Goal: Transaction & Acquisition: Purchase product/service

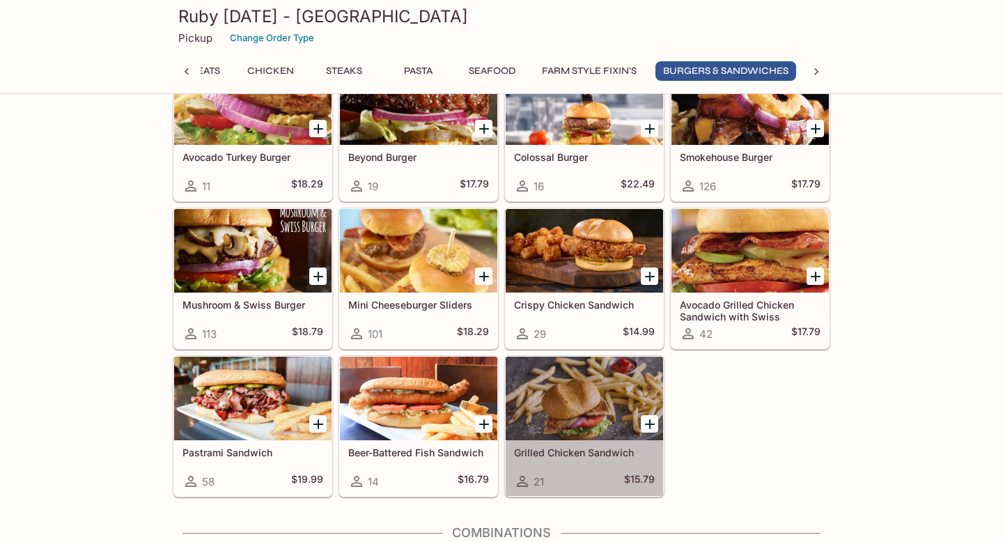
click at [582, 378] on div at bounding box center [584, 399] width 157 height 84
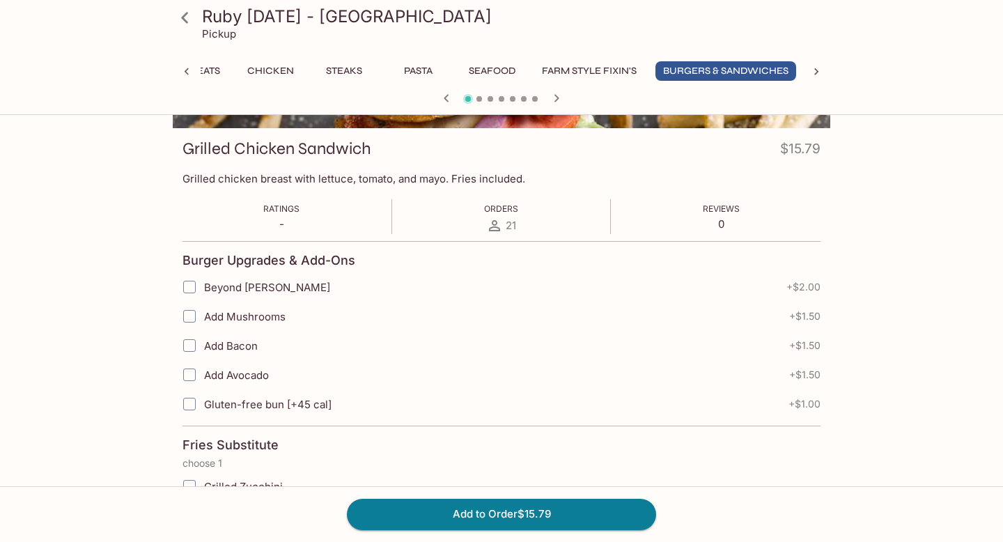
click at [293, 407] on span "Gluten-free bun [+45 cal]" at bounding box center [267, 404] width 127 height 13
click at [203, 407] on input "Gluten-free bun [+45 cal]" at bounding box center [190, 404] width 28 height 28
checkbox input "true"
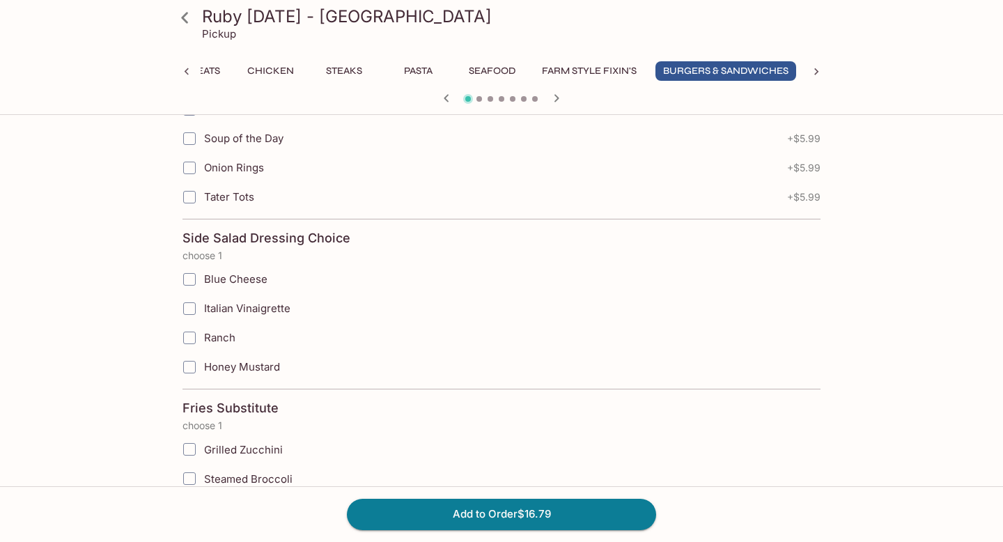
scroll to position [1381, 0]
click at [207, 341] on span "Ranch" at bounding box center [219, 338] width 31 height 13
click at [203, 341] on input "Ranch" at bounding box center [190, 339] width 28 height 28
checkbox input "true"
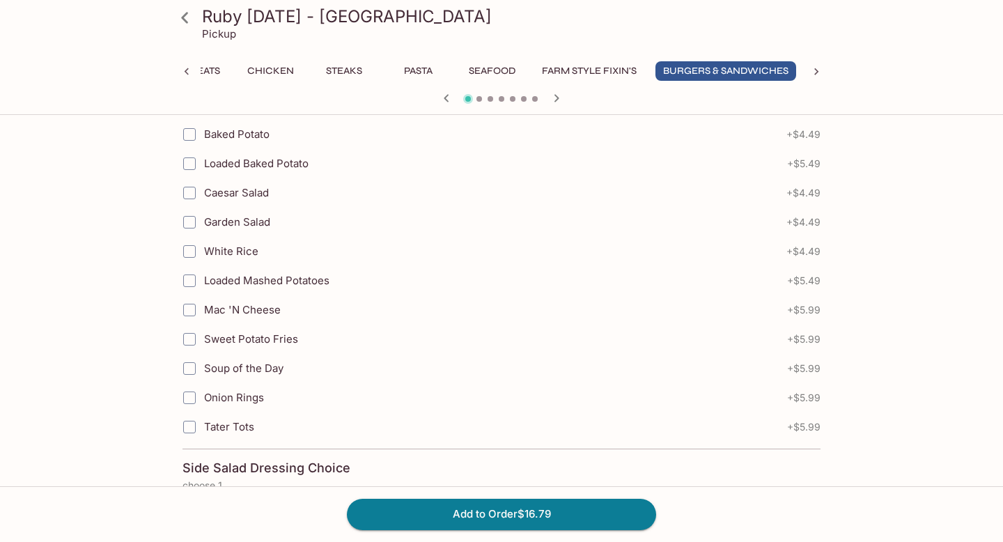
click at [206, 339] on span "Sweet Potato Fries" at bounding box center [251, 338] width 94 height 13
click at [203, 339] on input "Sweet Potato Fries" at bounding box center [190, 339] width 28 height 28
checkbox input "true"
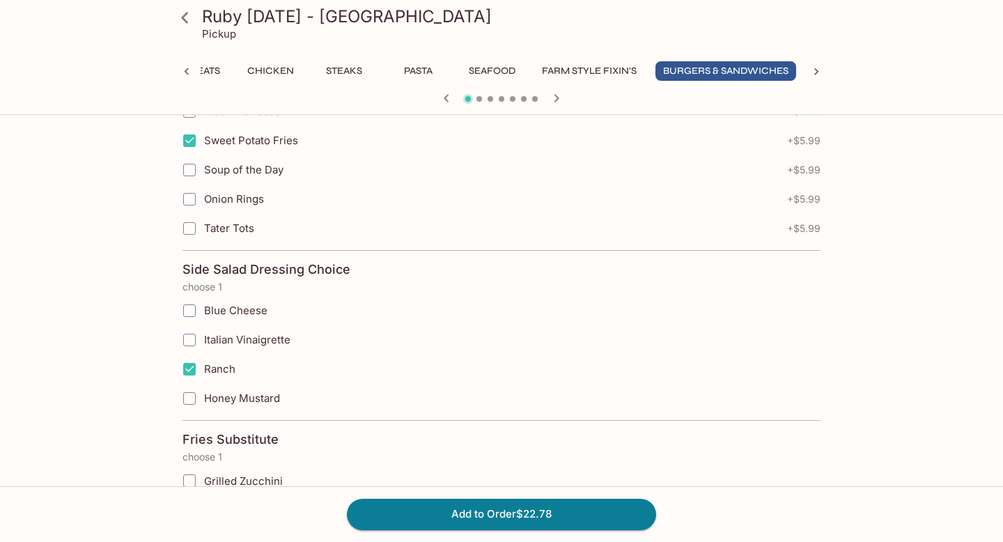
scroll to position [1465, 0]
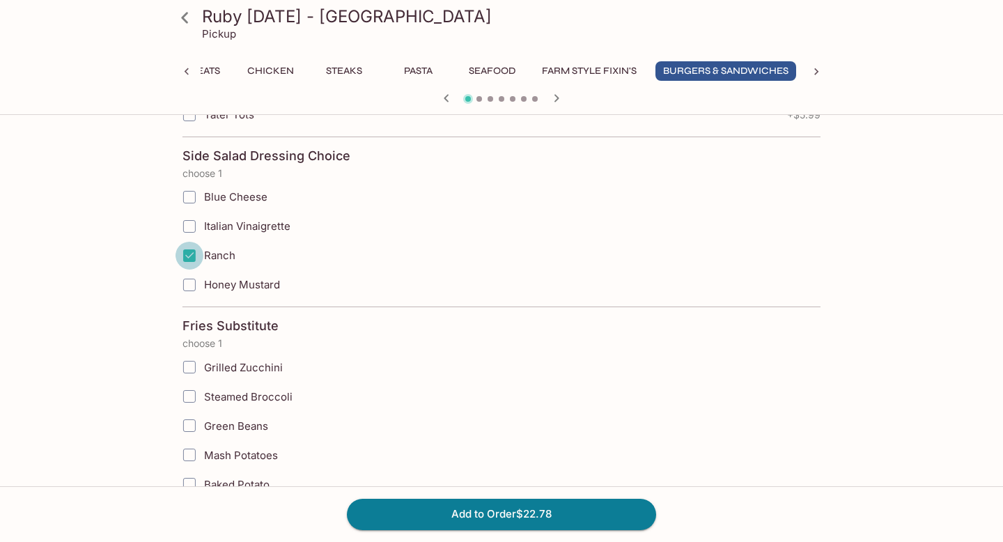
click at [194, 256] on input "Ranch" at bounding box center [190, 256] width 28 height 28
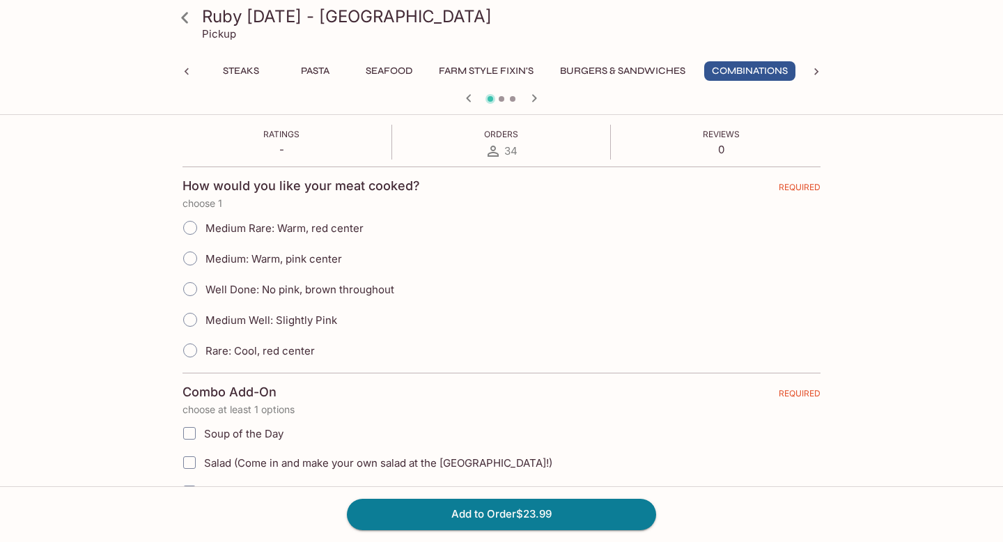
scroll to position [284, 0]
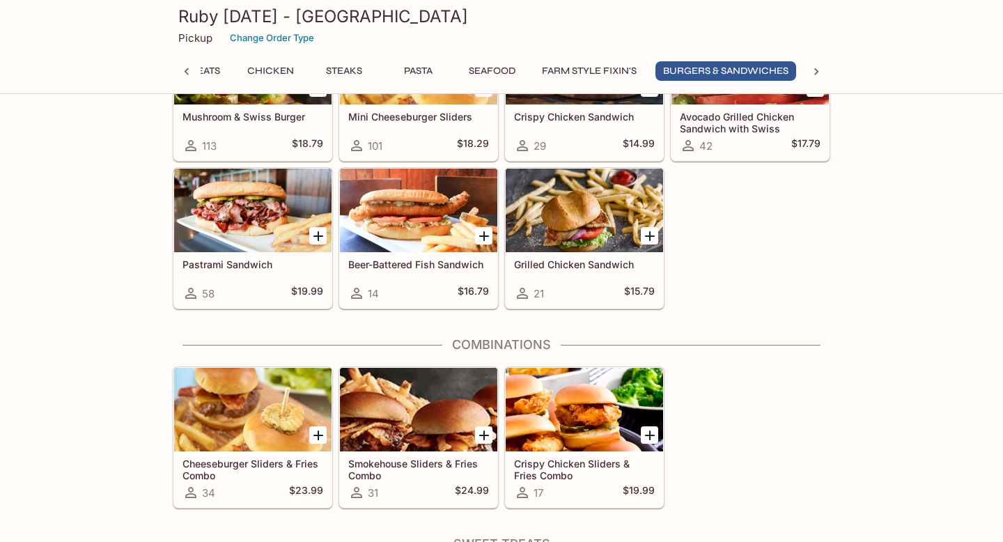
scroll to position [4387, 0]
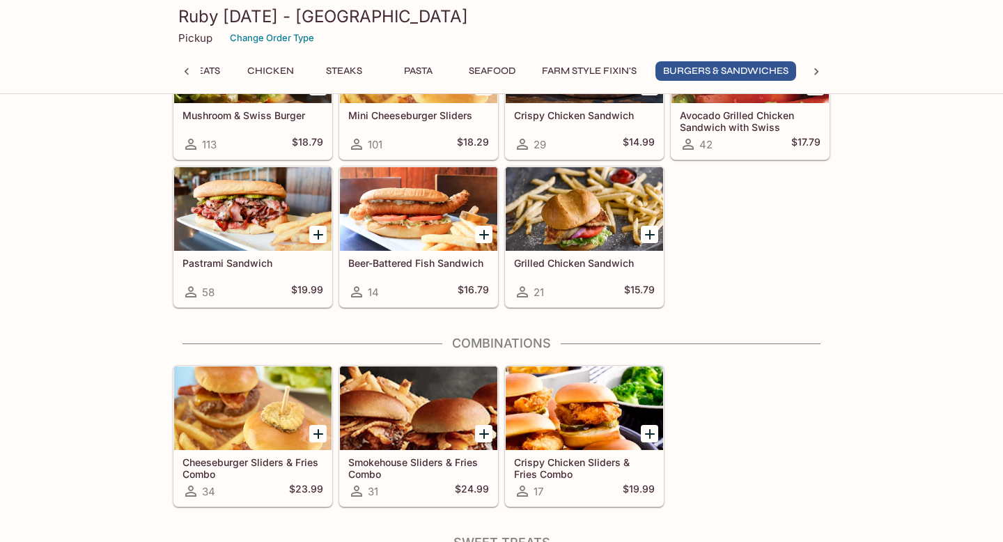
click at [534, 212] on div at bounding box center [584, 209] width 157 height 84
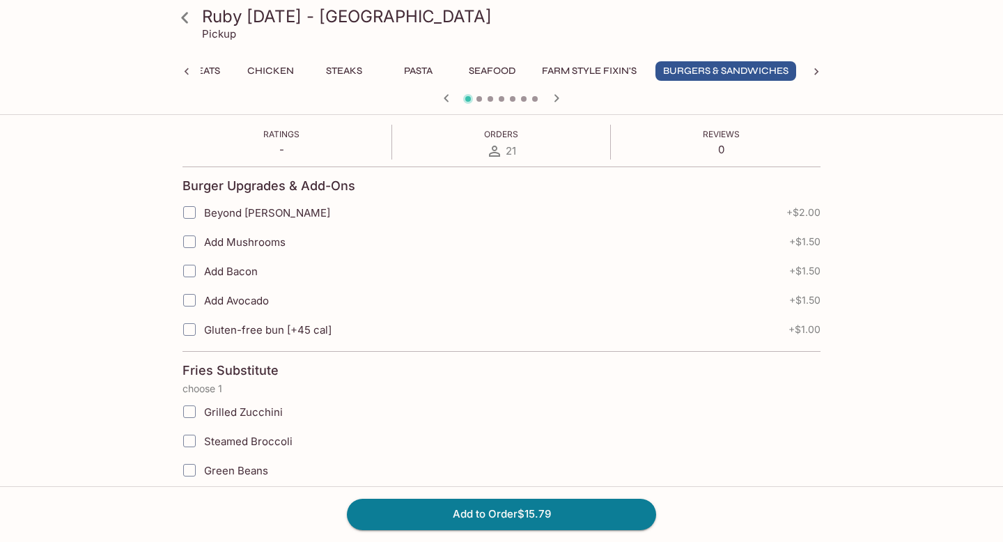
scroll to position [256, 0]
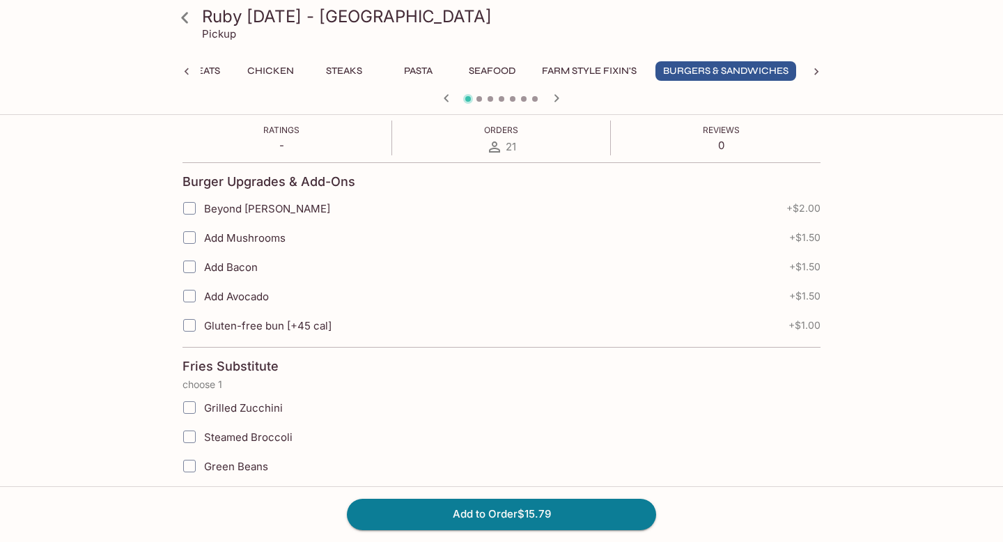
click at [323, 322] on span "Gluten-free bun [+45 cal]" at bounding box center [267, 325] width 127 height 13
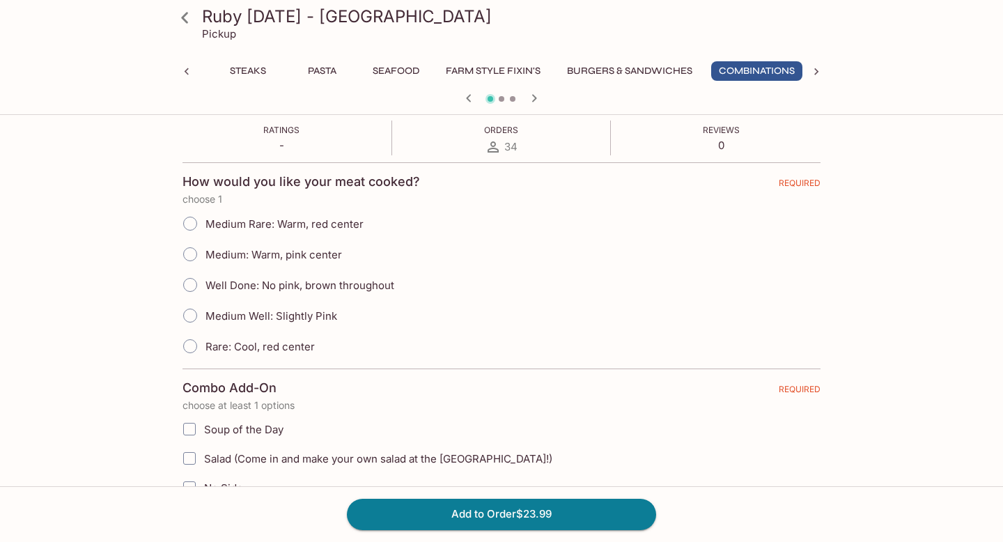
scroll to position [0, 660]
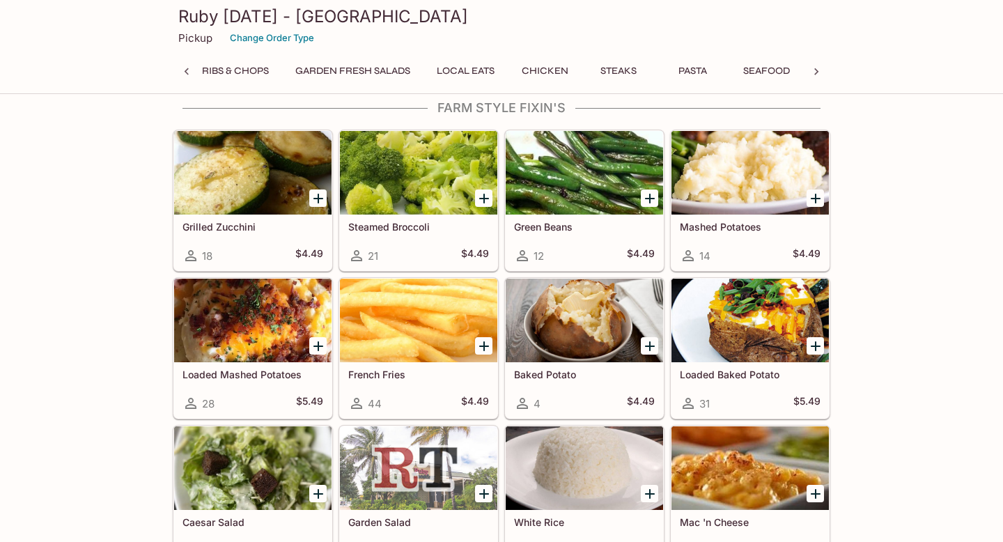
scroll to position [3339, 0]
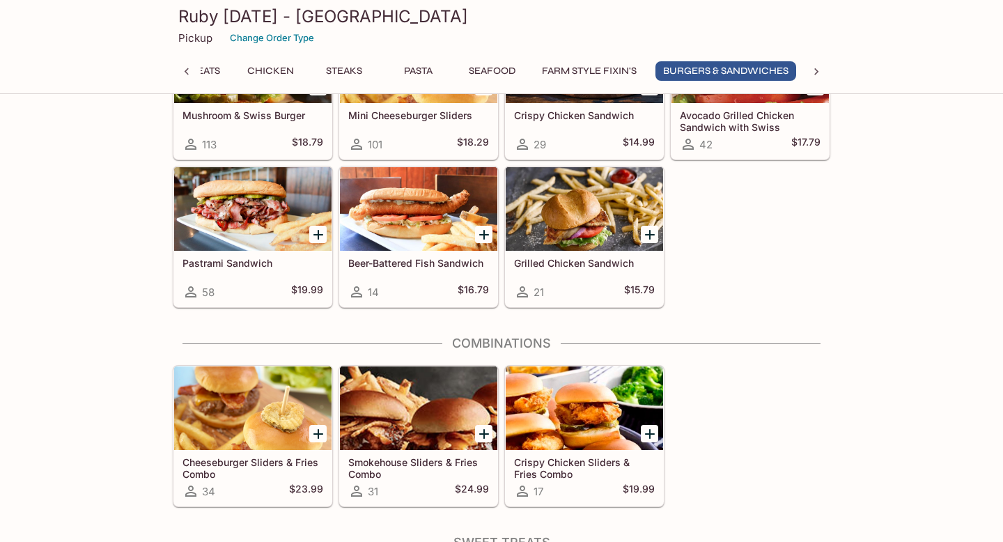
click at [569, 204] on div at bounding box center [584, 209] width 157 height 84
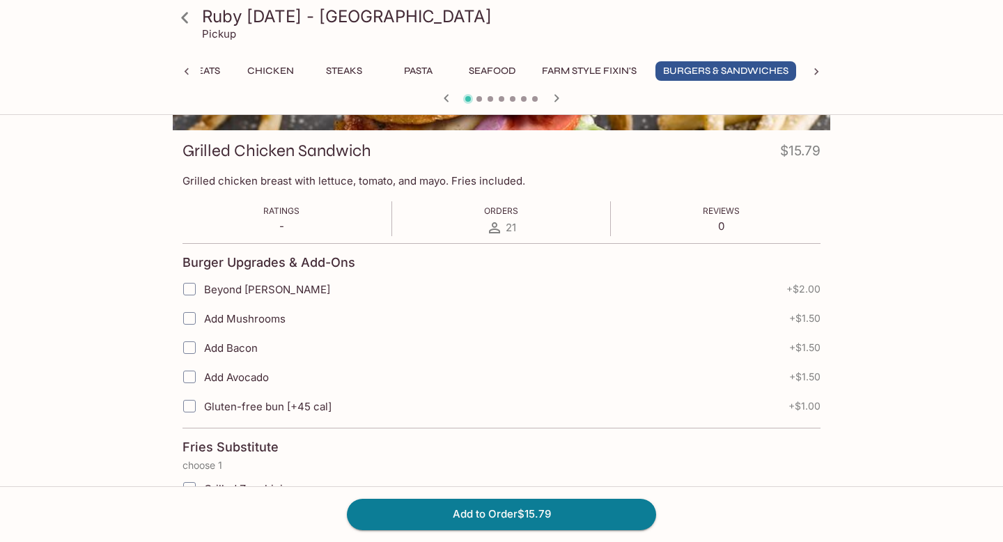
click at [186, 407] on input "Gluten-free bun [+45 cal]" at bounding box center [190, 406] width 28 height 28
checkbox input "true"
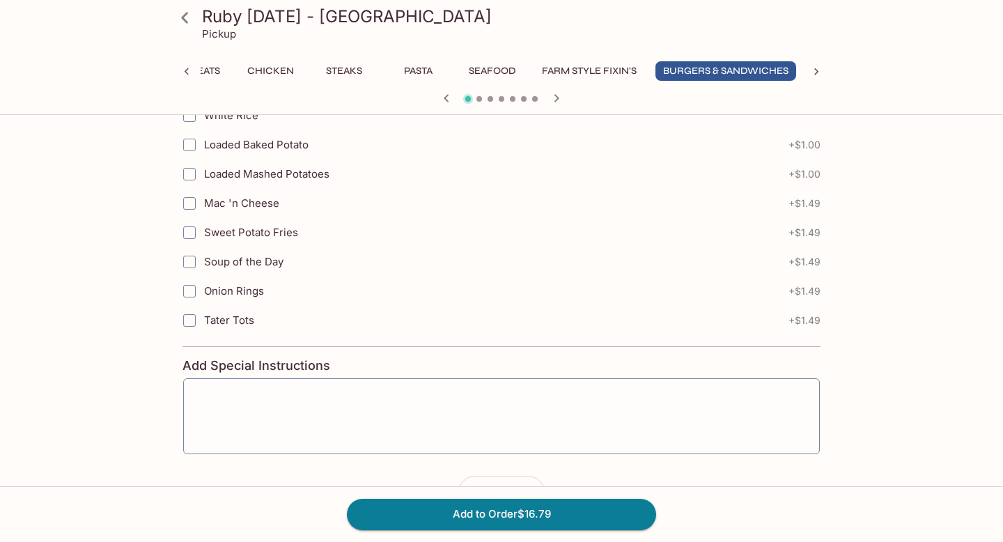
scroll to position [2962, 0]
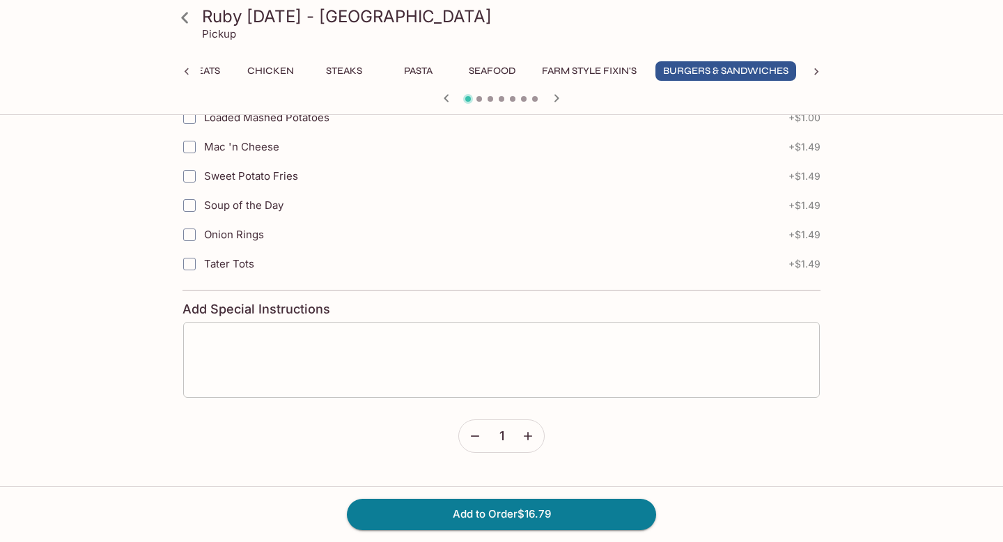
click at [313, 364] on textarea at bounding box center [501, 359] width 617 height 53
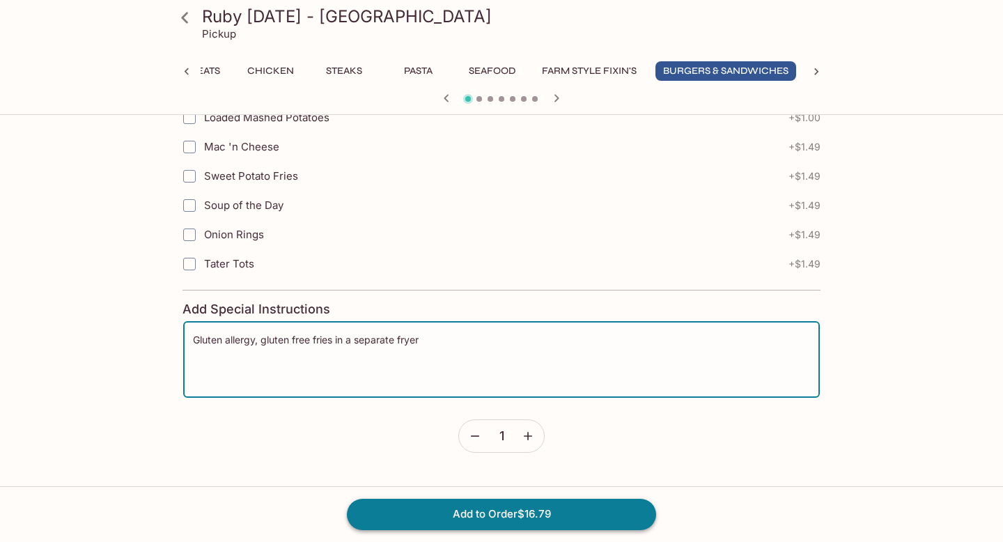
type textarea "Gluten allergy, gluten free fries in a separate fryer"
click at [407, 499] on button "Add to Order $16.79" at bounding box center [501, 514] width 309 height 31
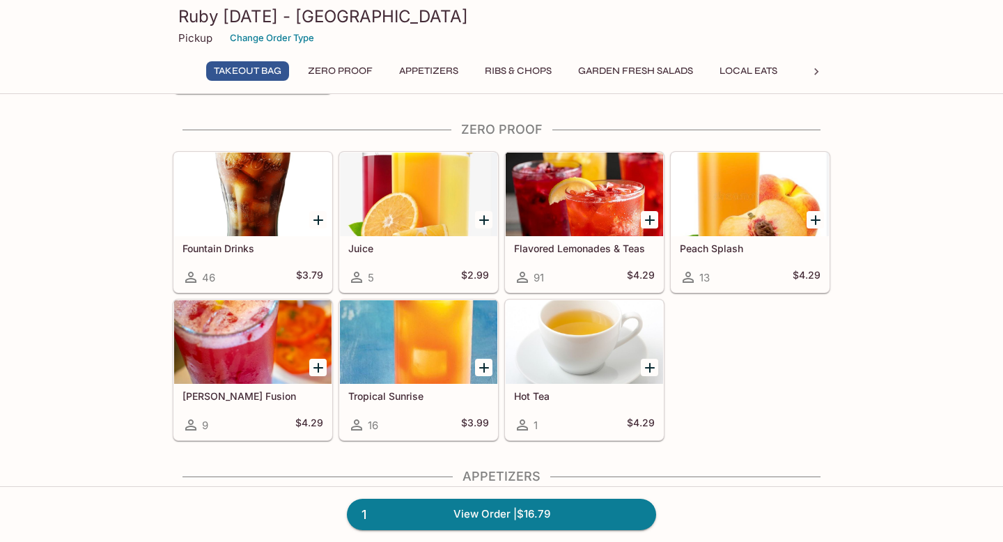
scroll to position [195, 0]
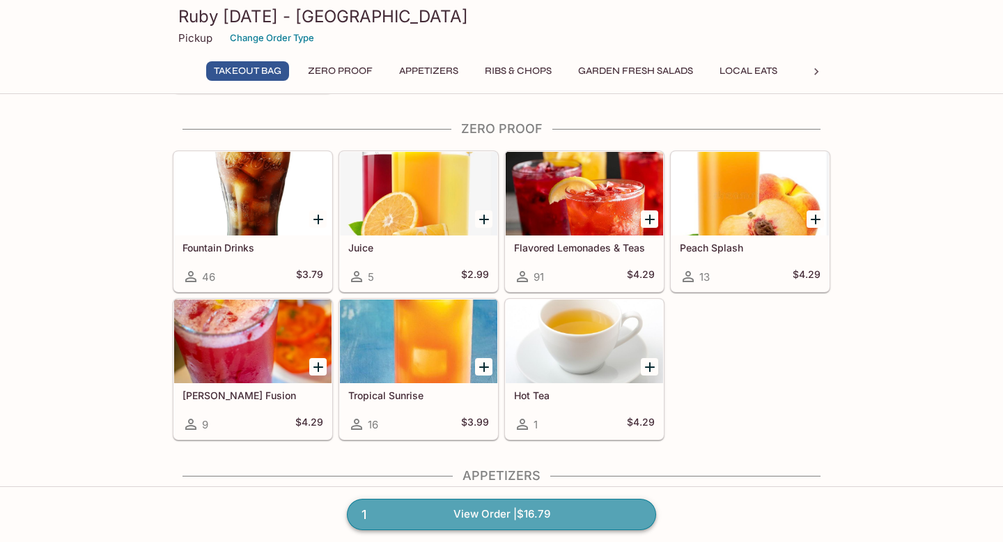
click at [550, 513] on link "1 View Order | $16.79" at bounding box center [501, 514] width 309 height 31
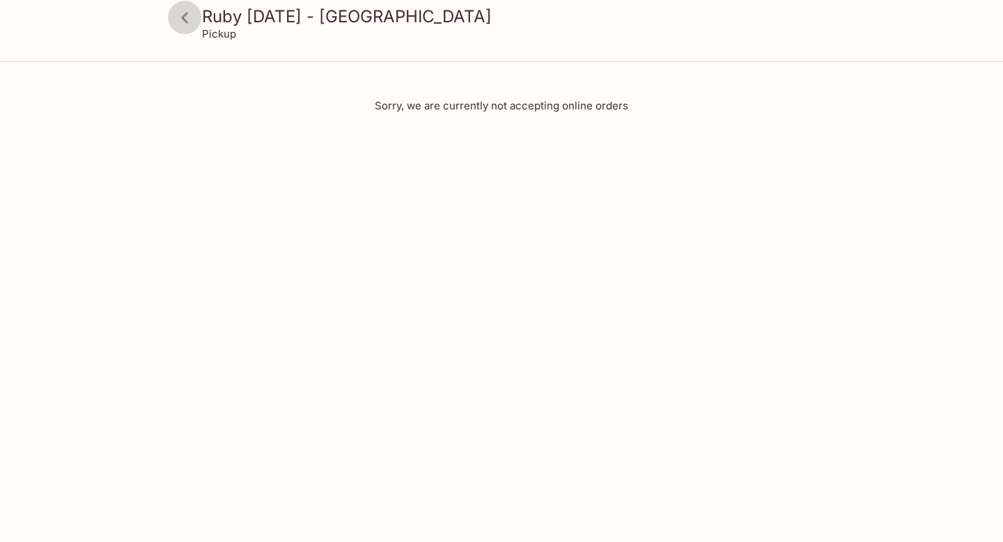
click at [181, 10] on icon at bounding box center [185, 18] width 24 height 24
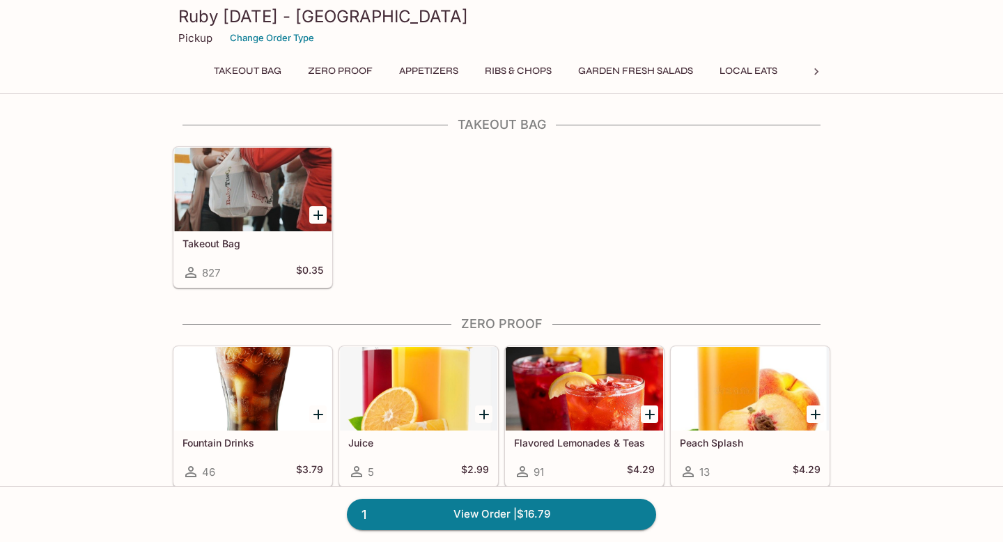
click at [181, 12] on h3 "Ruby [DATE] - [GEOGRAPHIC_DATA]" at bounding box center [501, 17] width 646 height 22
click at [259, 62] on button "Takeout Bag" at bounding box center [247, 71] width 83 height 20
click at [800, 71] on div "Takeout Bag Zero Proof Appetizers Ribs & Chops Garden Fresh Salads Local Eats C…" at bounding box center [502, 71] width 602 height 20
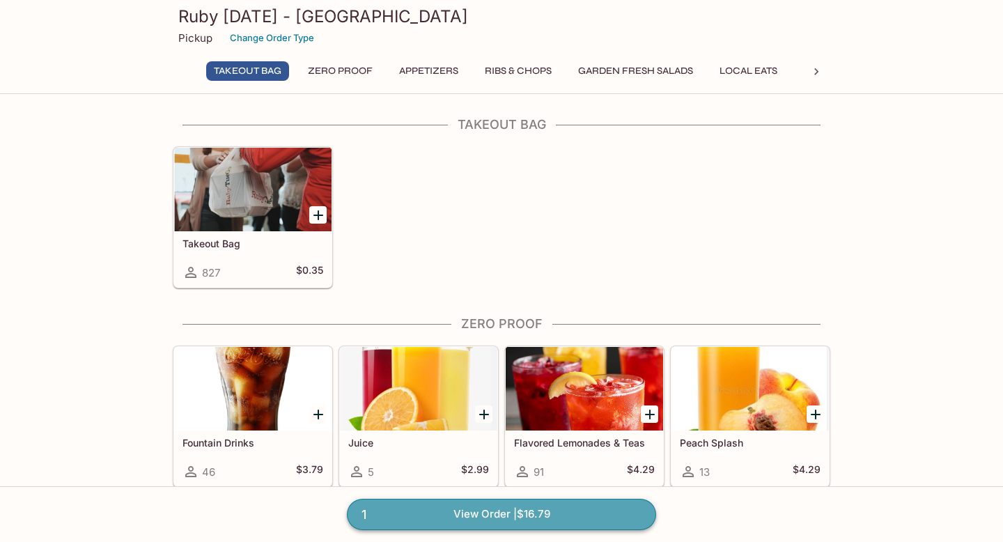
click at [580, 516] on link "1 View Order | $16.79" at bounding box center [501, 514] width 309 height 31
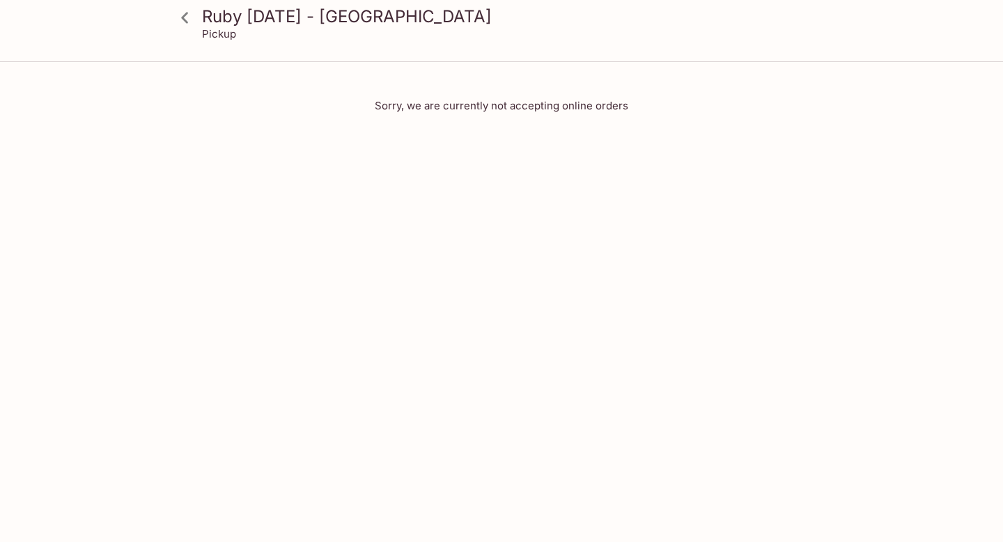
click at [201, 6] on div at bounding box center [184, 17] width 35 height 35
click at [207, 19] on h3 "Ruby [DATE] - [GEOGRAPHIC_DATA]" at bounding box center [513, 17] width 623 height 22
click at [174, 17] on icon at bounding box center [185, 18] width 24 height 24
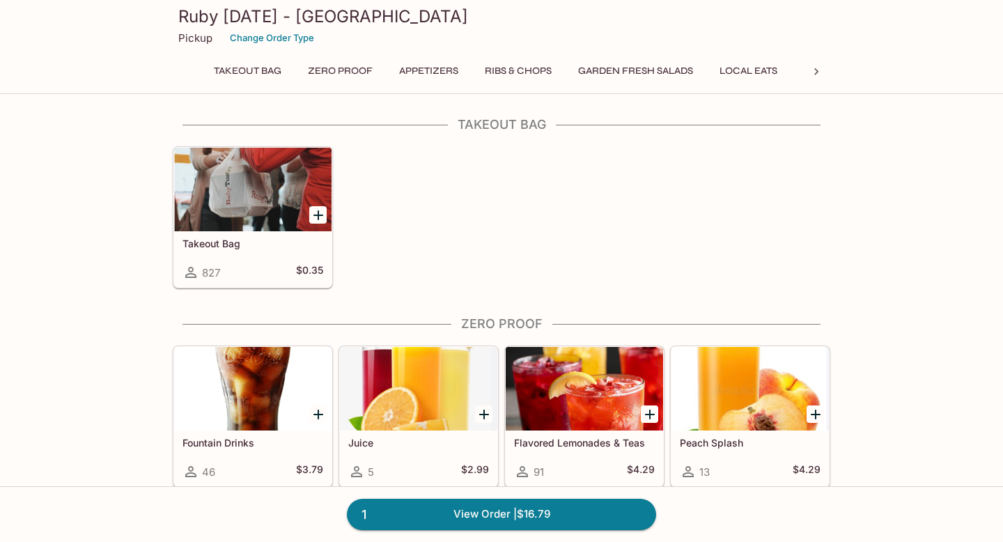
click at [181, 24] on h3 "Ruby [DATE] - [GEOGRAPHIC_DATA]" at bounding box center [501, 17] width 646 height 22
click at [267, 63] on button "Takeout Bag" at bounding box center [247, 71] width 83 height 20
click at [190, 24] on h3 "Ruby [DATE] - [GEOGRAPHIC_DATA]" at bounding box center [501, 17] width 646 height 22
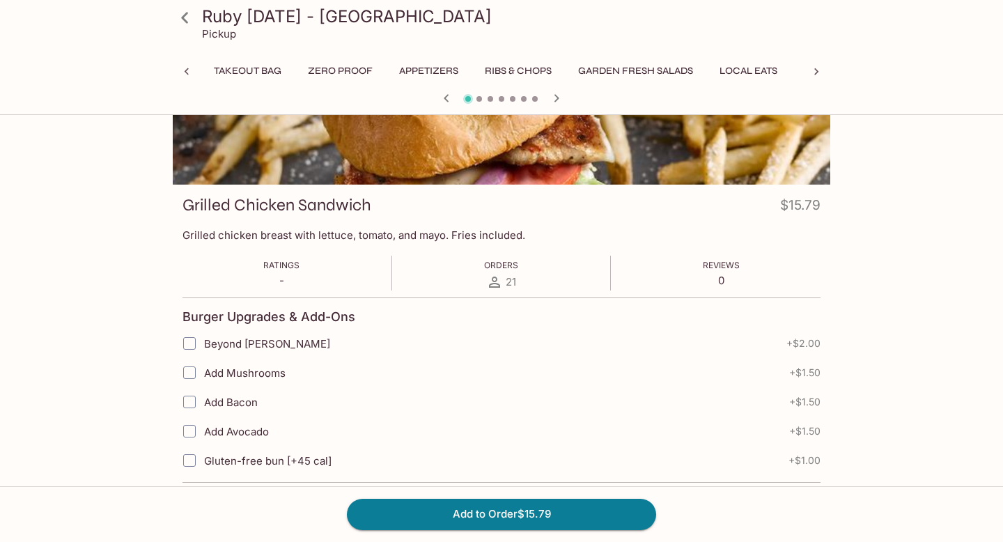
scroll to position [0, 557]
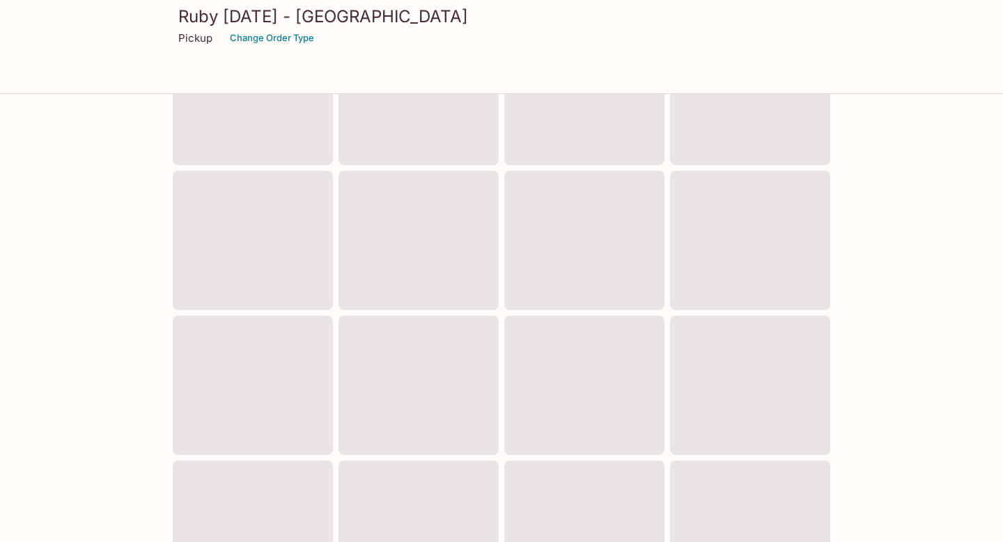
scroll to position [538, 0]
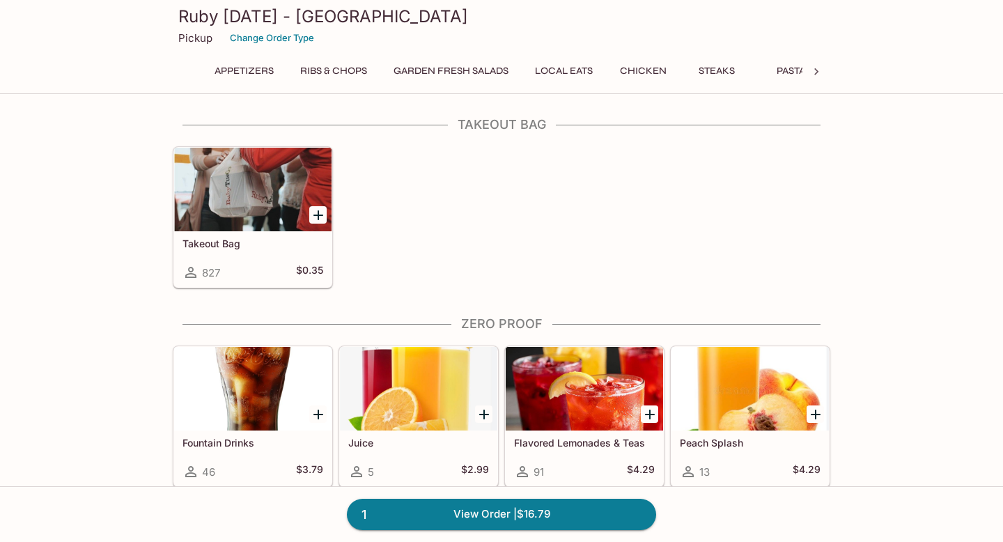
scroll to position [0, 219]
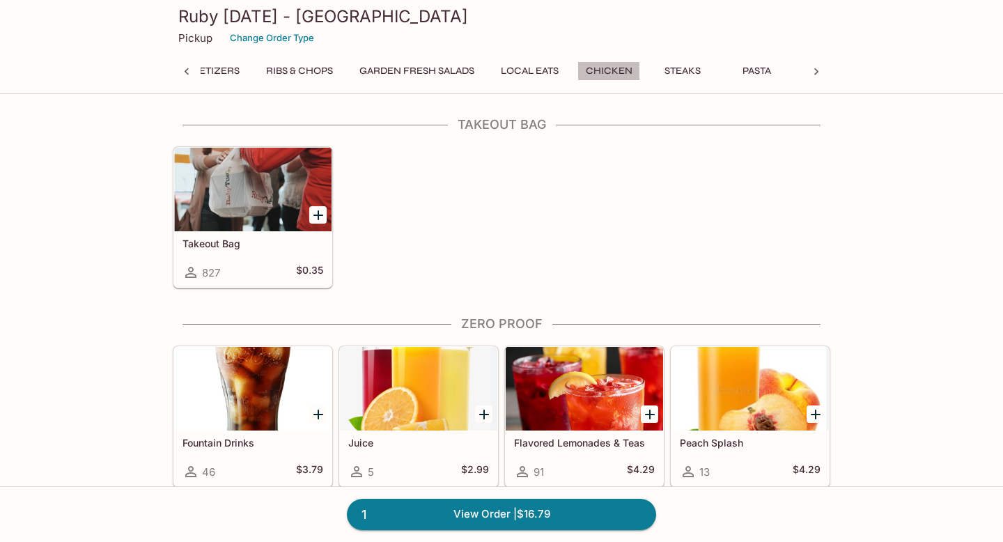
click at [623, 75] on button "Chicken" at bounding box center [608, 71] width 63 height 20
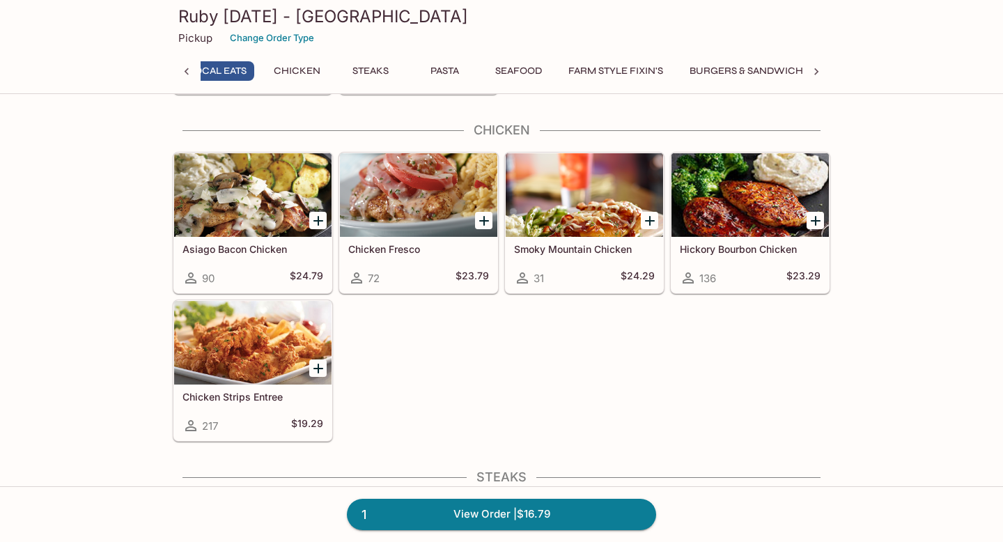
scroll to position [0, 649]
click at [673, 76] on button "Burgers & Sandwiches" at bounding box center [634, 71] width 141 height 20
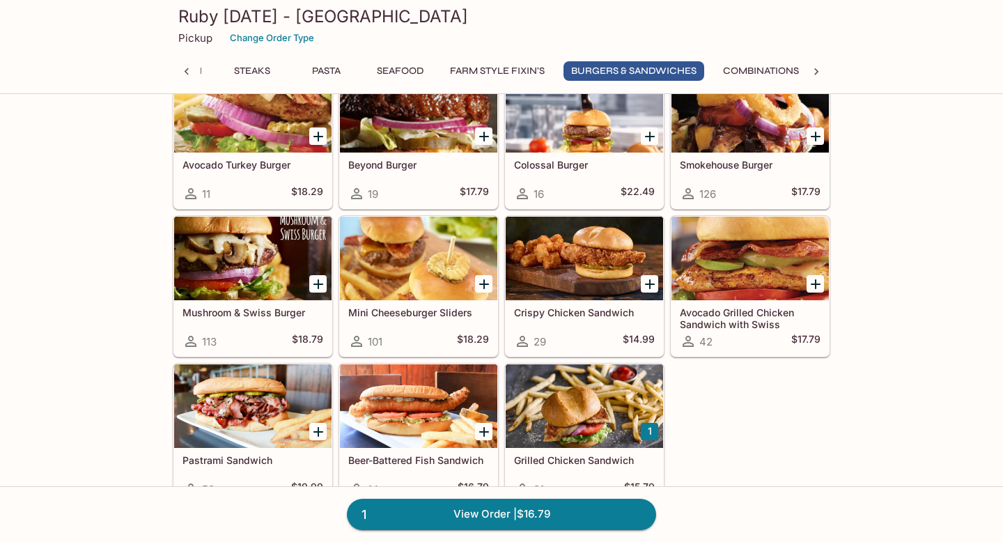
scroll to position [4191, 0]
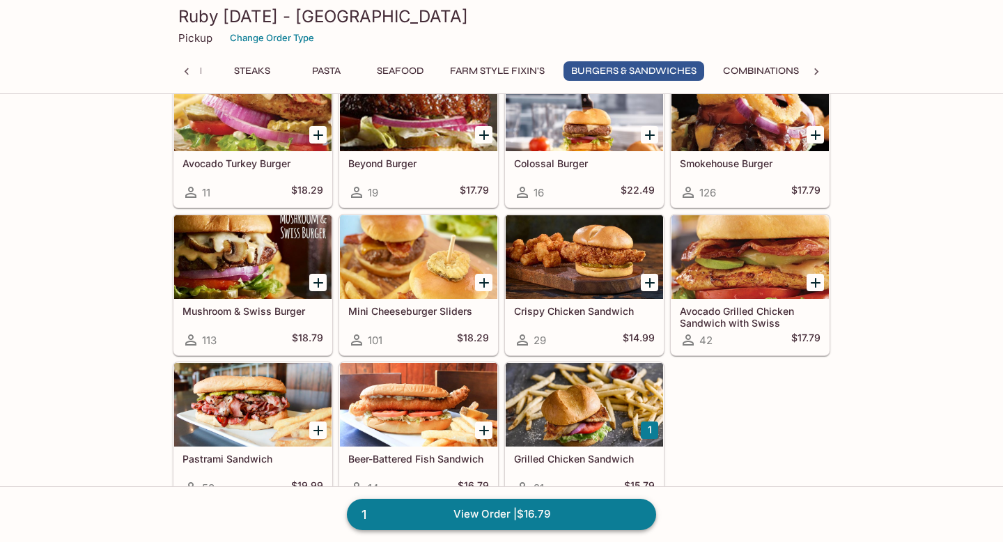
click at [497, 521] on link "1 View Order | $16.79" at bounding box center [501, 514] width 309 height 31
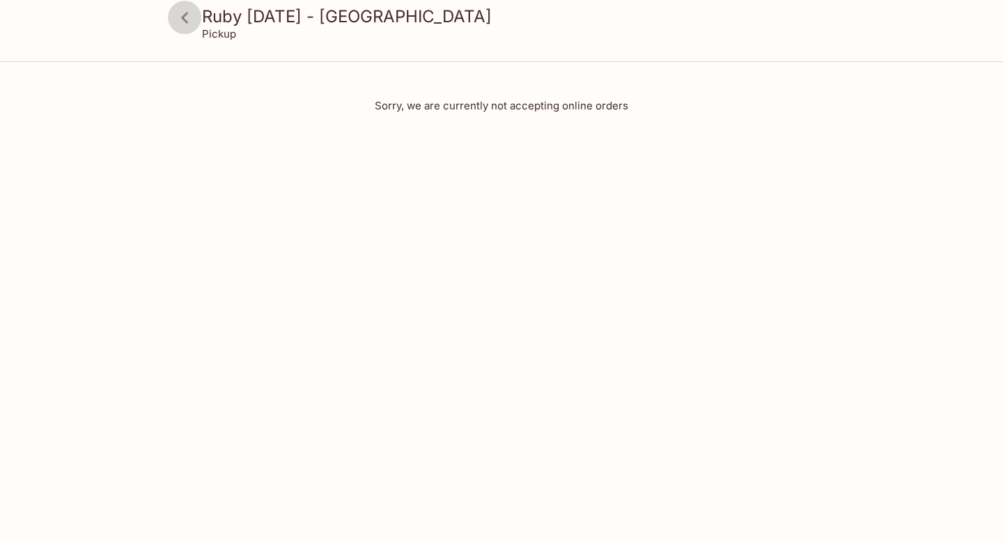
click at [192, 13] on icon at bounding box center [185, 18] width 24 height 24
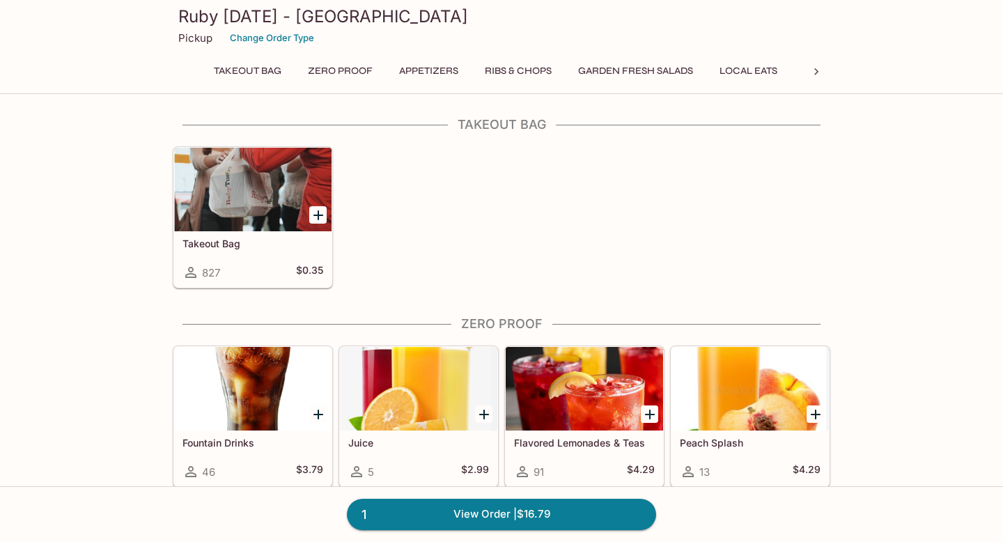
click at [190, 15] on h3 "Ruby [DATE] - [GEOGRAPHIC_DATA]" at bounding box center [501, 17] width 646 height 22
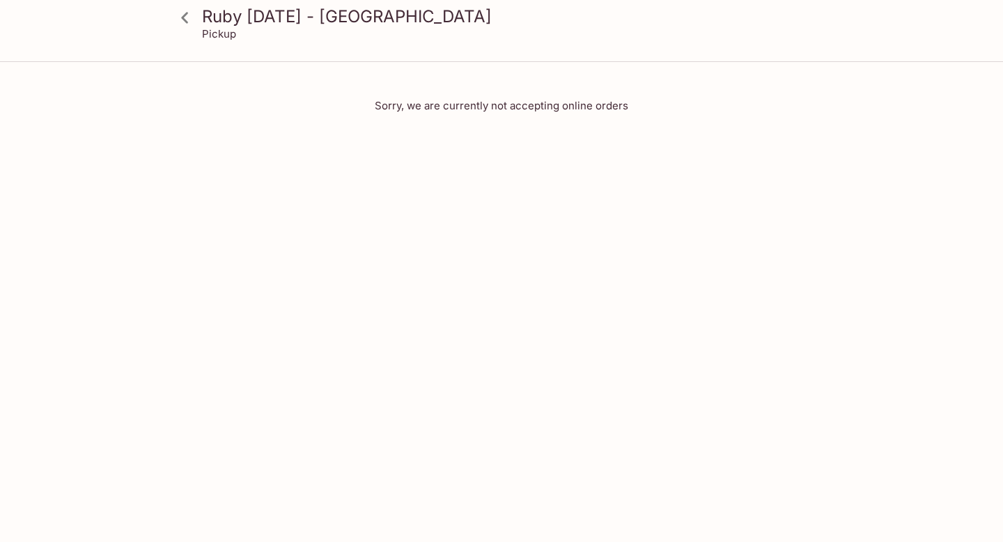
scroll to position [538, 0]
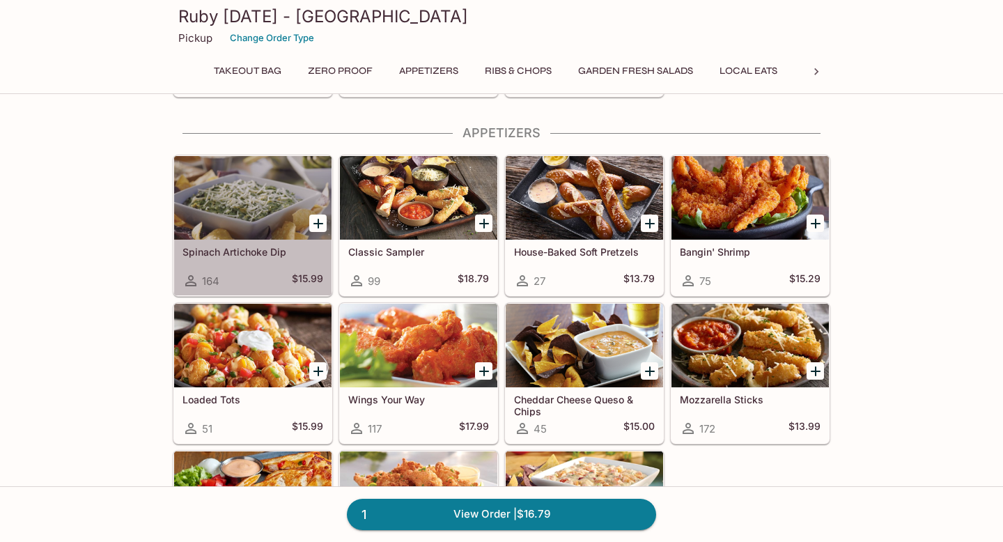
click at [247, 186] on div at bounding box center [252, 198] width 157 height 84
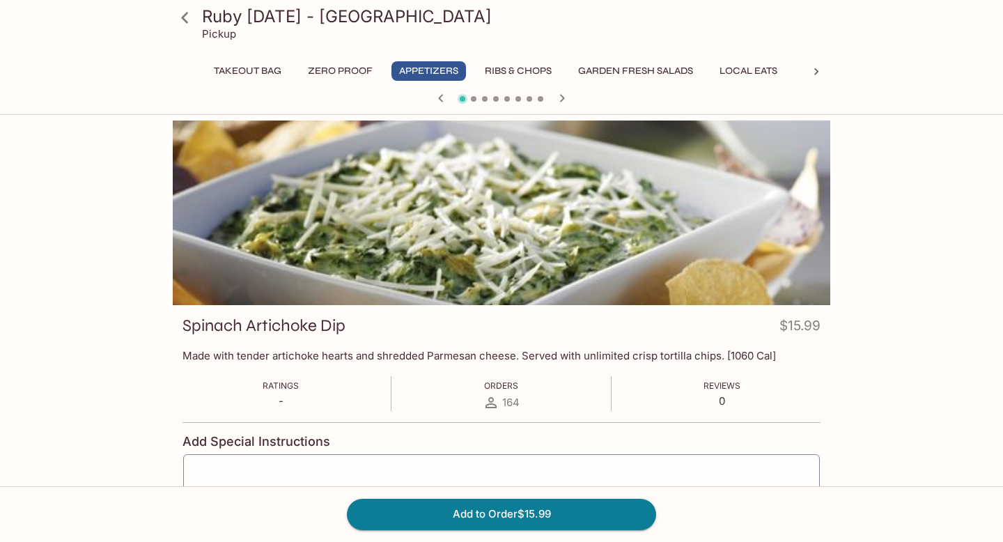
scroll to position [538, 0]
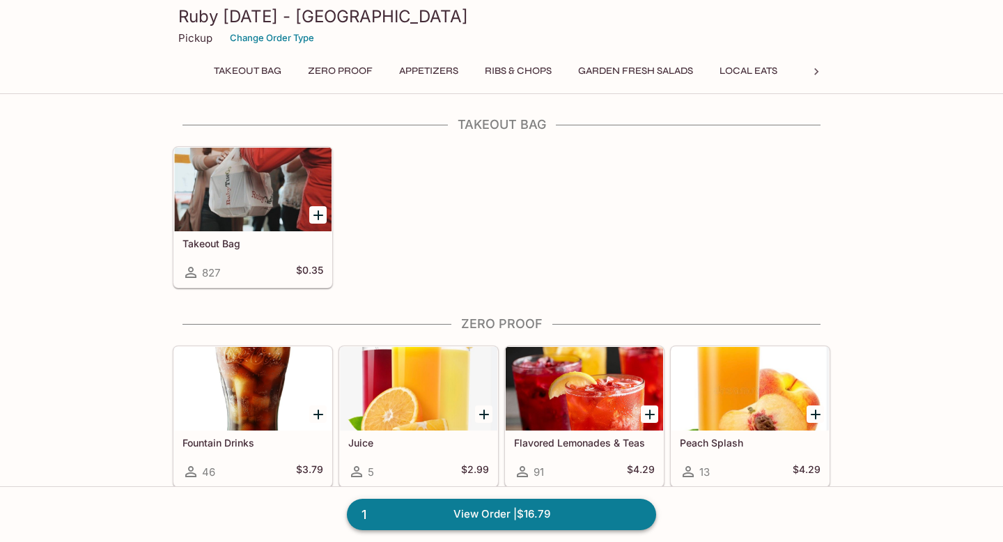
click at [566, 525] on link "1 View Order | $16.79" at bounding box center [501, 514] width 309 height 31
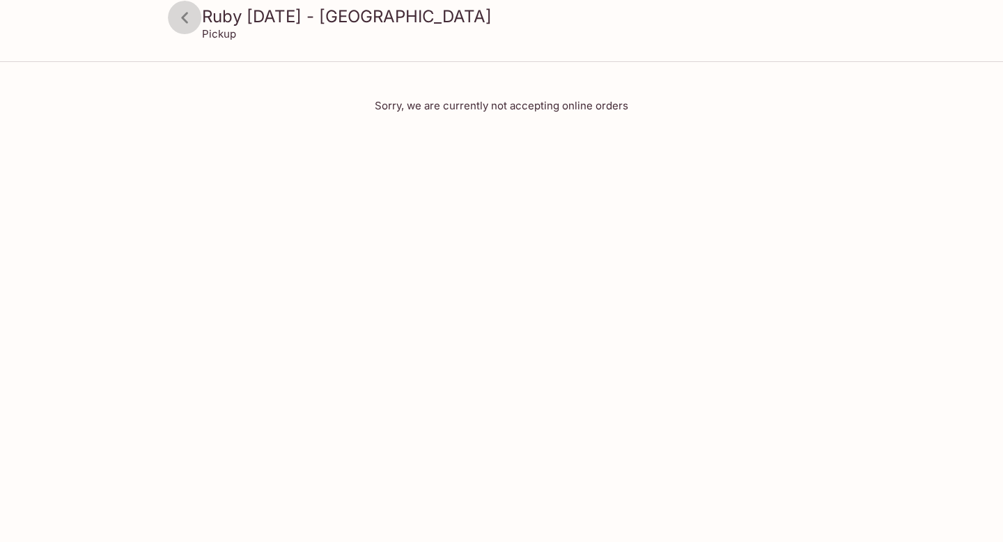
click at [192, 14] on icon at bounding box center [185, 18] width 24 height 24
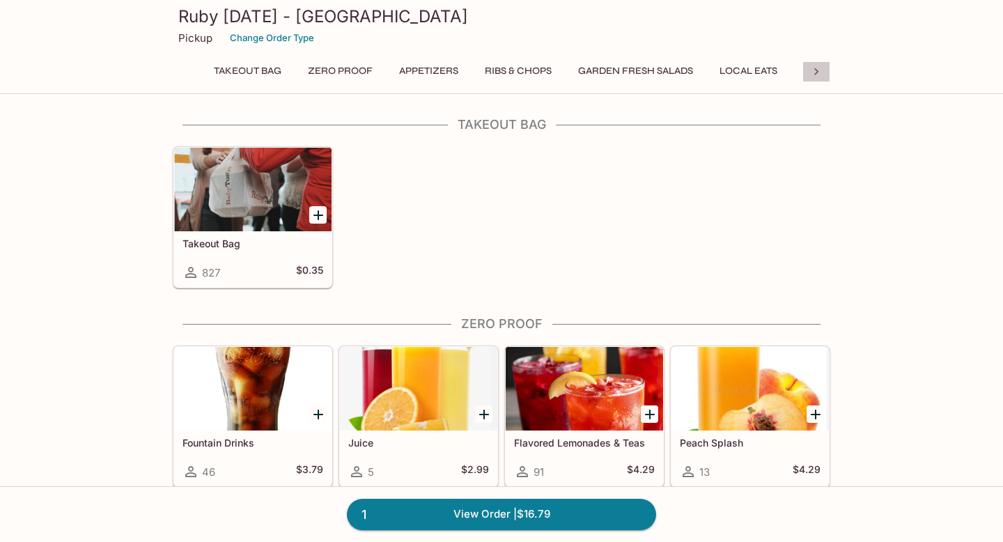
click at [828, 69] on div at bounding box center [816, 71] width 28 height 21
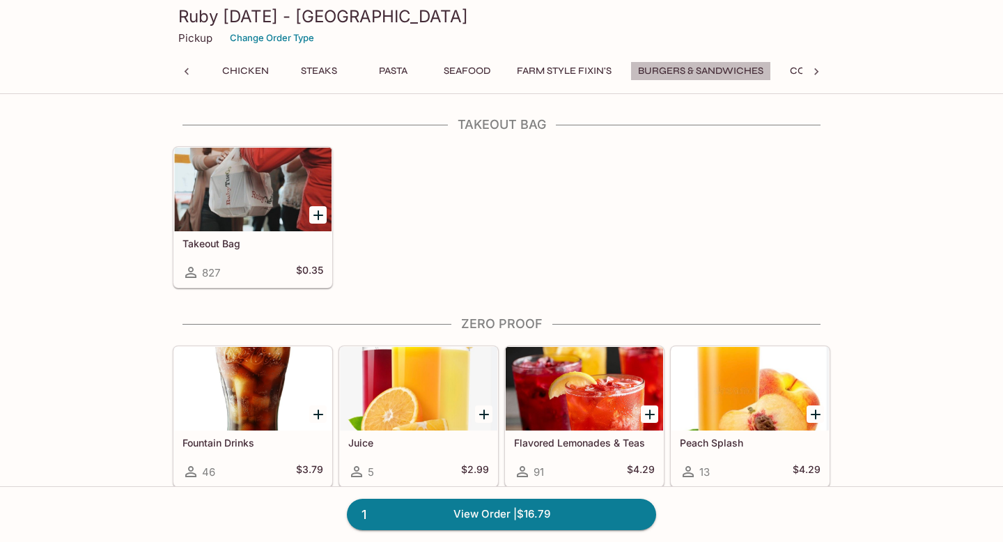
click at [755, 63] on button "Burgers & Sandwiches" at bounding box center [700, 71] width 141 height 20
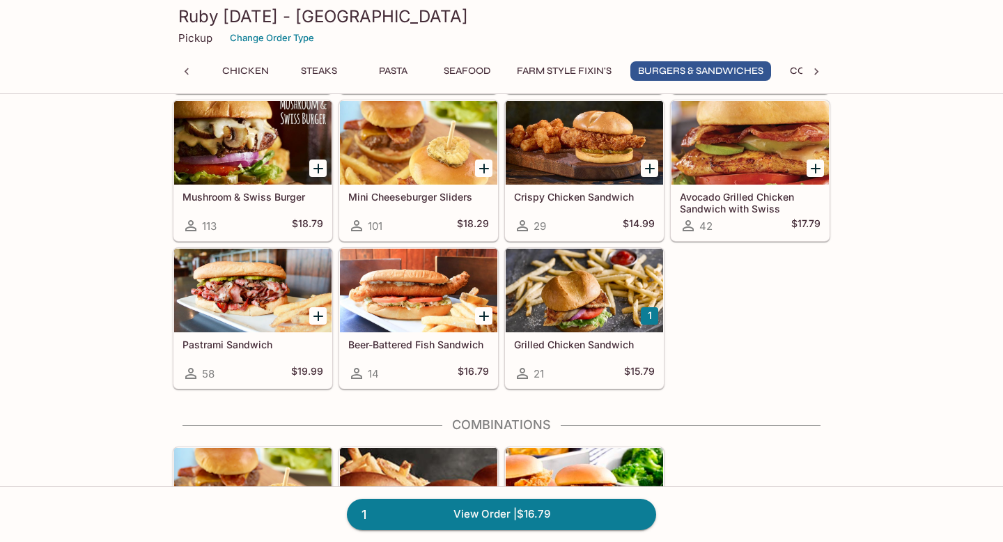
scroll to position [4308, 0]
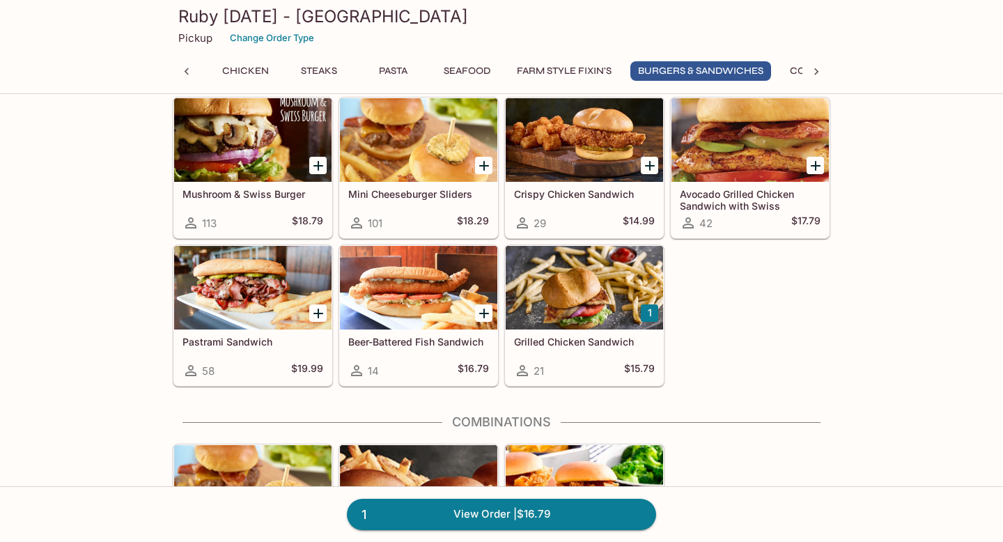
click at [589, 346] on h5 "Grilled Chicken Sandwich" at bounding box center [584, 342] width 141 height 12
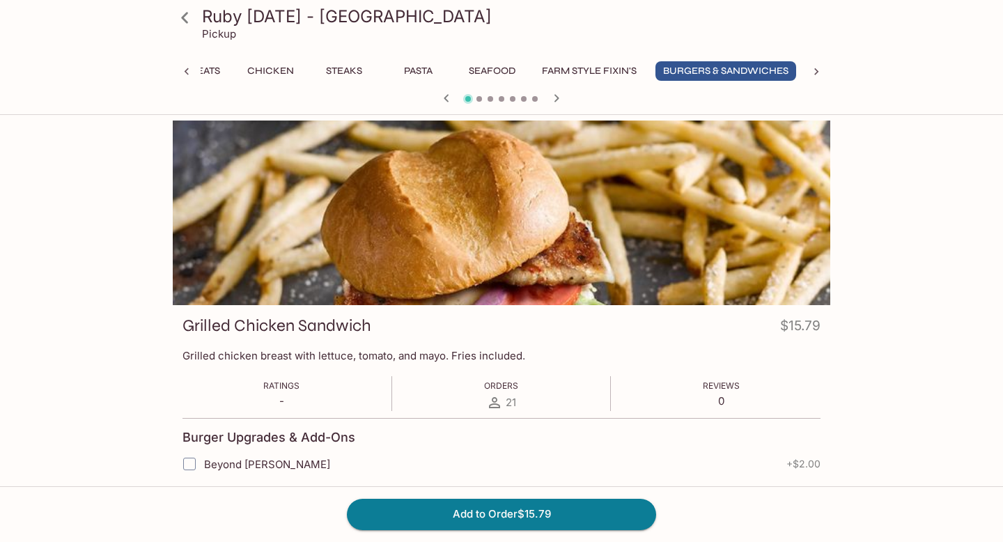
click at [185, 18] on icon at bounding box center [185, 18] width 24 height 24
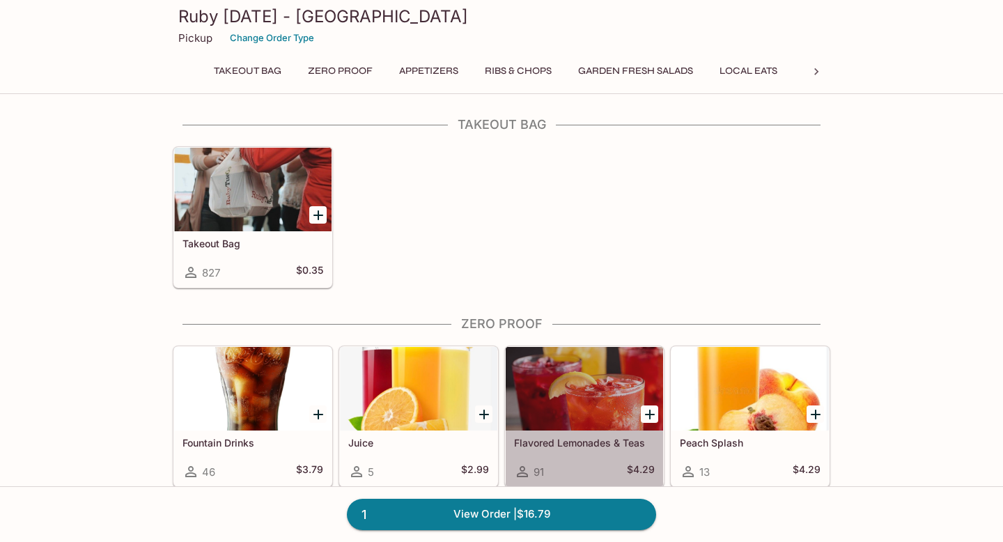
click at [594, 410] on div at bounding box center [584, 389] width 157 height 84
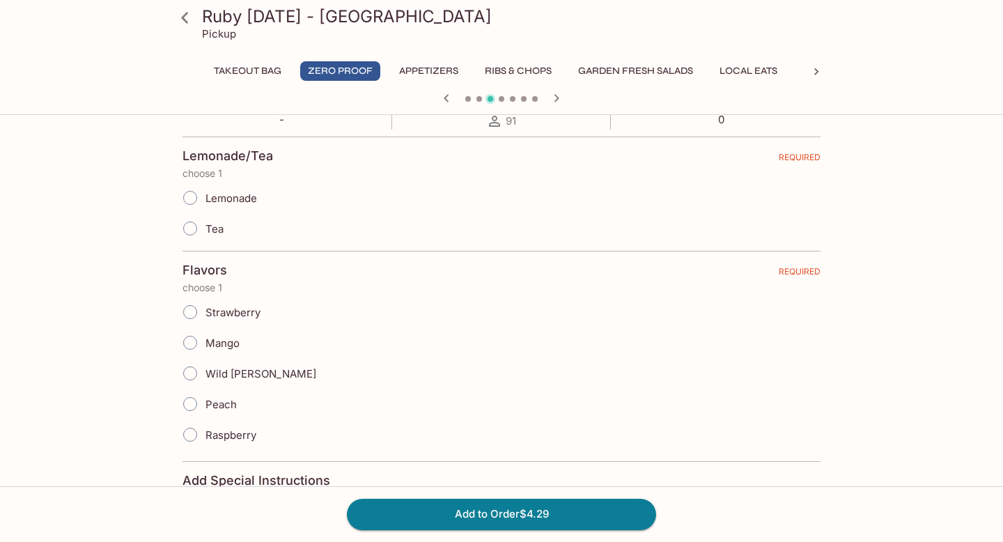
scroll to position [306, 0]
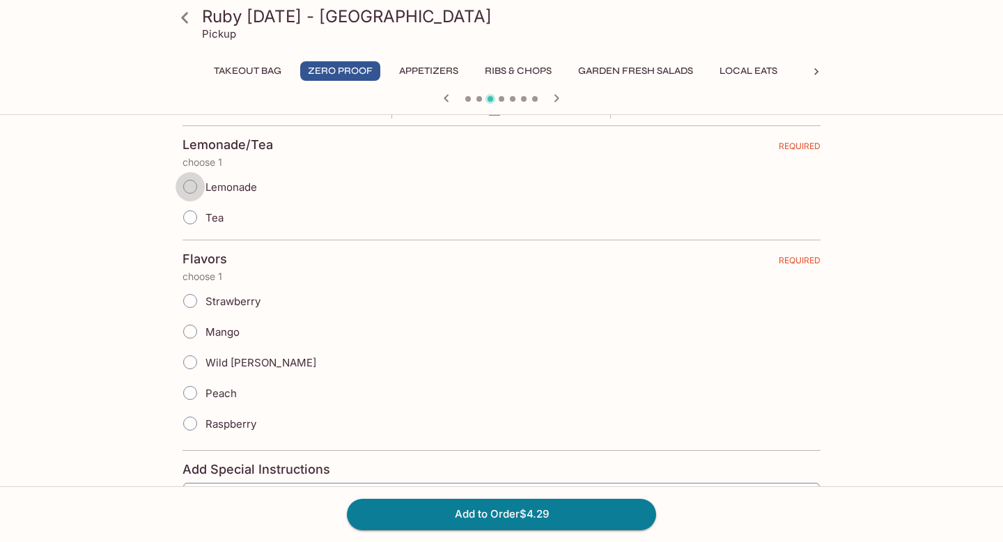
click at [185, 186] on input "Lemonade" at bounding box center [190, 186] width 29 height 29
radio input "true"
click at [199, 298] on input "Strawberry" at bounding box center [190, 300] width 29 height 29
radio input "true"
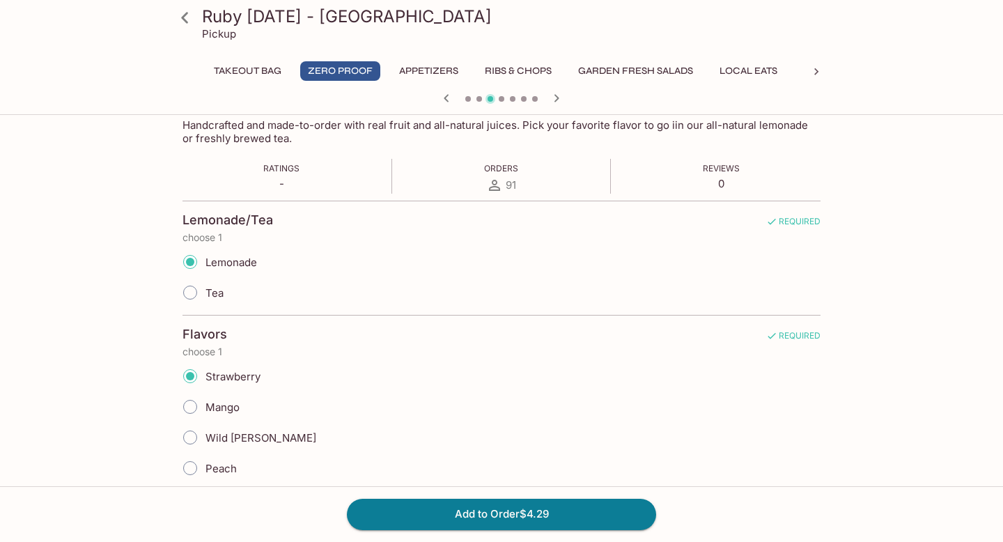
scroll to position [0, 0]
